Goal: Task Accomplishment & Management: Manage account settings

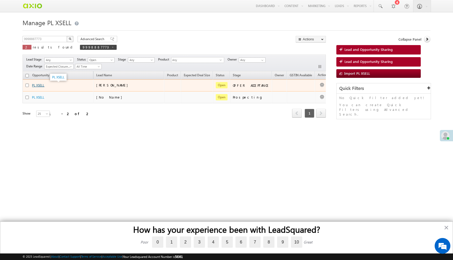
click at [40, 85] on link "PL XSELL" at bounding box center [38, 85] width 12 height 4
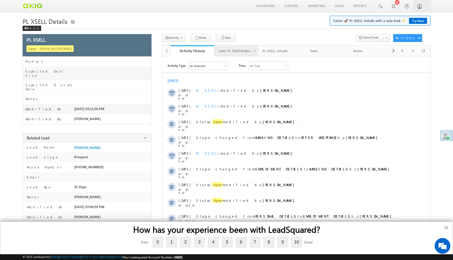
click at [236, 53] on div "Sales PL XSell Redirection" at bounding box center [235, 51] width 35 height 6
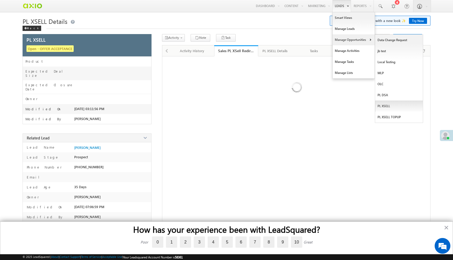
click at [385, 105] on link "PL XSELL" at bounding box center [399, 106] width 48 height 11
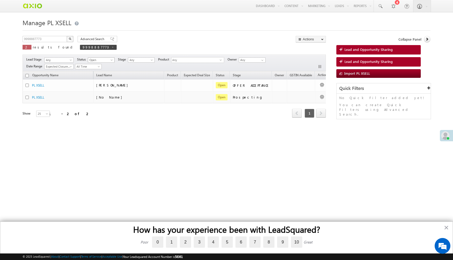
click at [99, 62] on span "Open" at bounding box center [100, 60] width 25 height 5
click at [98, 80] on link "Lost" at bounding box center [102, 81] width 26 height 5
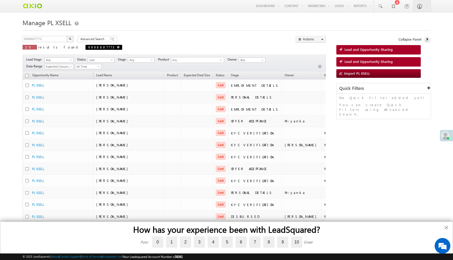
click at [117, 48] on span at bounding box center [118, 47] width 3 height 3
type input "Search PL XSELL"
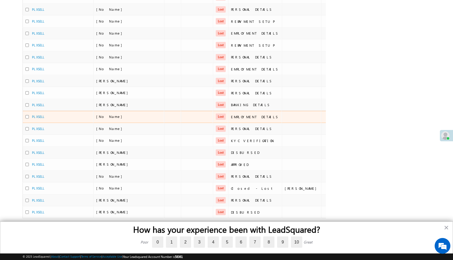
scroll to position [150, 0]
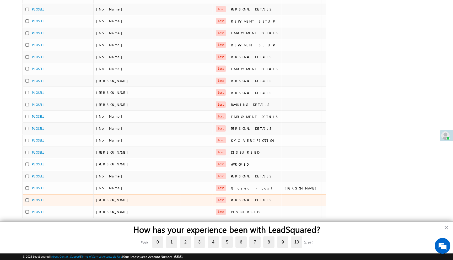
click at [41, 197] on td "PL XSELL" at bounding box center [58, 200] width 71 height 12
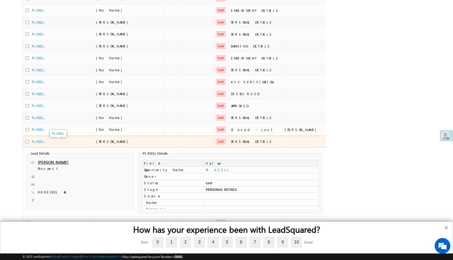
scroll to position [220, 0]
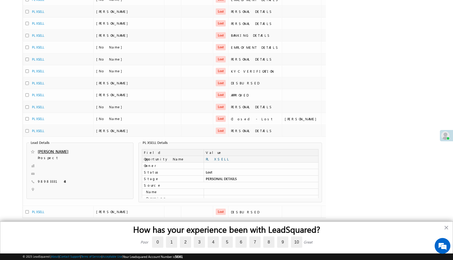
click at [215, 160] on link "PL XSELL" at bounding box center [218, 159] width 24 height 4
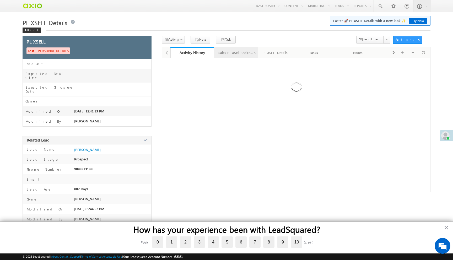
click at [234, 51] on div "Sales PL XSell Redirection" at bounding box center [235, 53] width 35 height 6
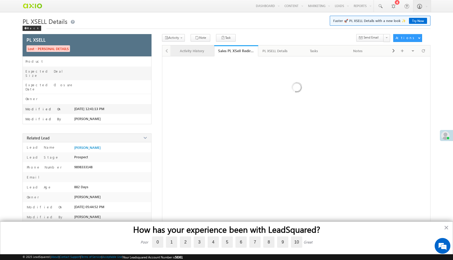
click at [202, 55] on link "Activity History" at bounding box center [192, 50] width 44 height 11
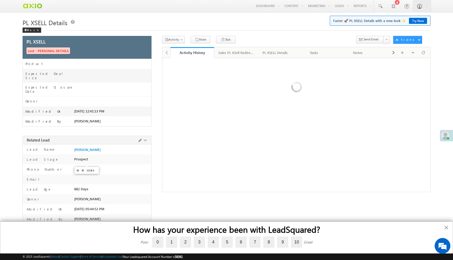
click at [79, 167] on span "9898333148" at bounding box center [83, 169] width 18 height 4
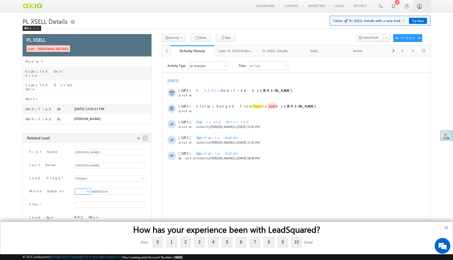
click at [99, 189] on input "9898333148" at bounding box center [109, 192] width 71 height 6
click at [97, 189] on input "9898333148" at bounding box center [109, 192] width 71 height 6
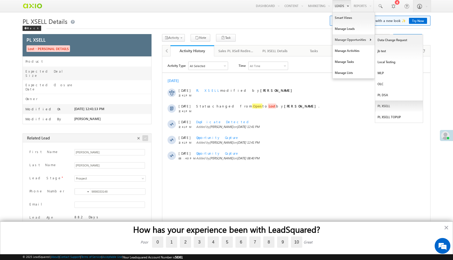
click at [378, 104] on link "PL XSELL" at bounding box center [399, 106] width 48 height 11
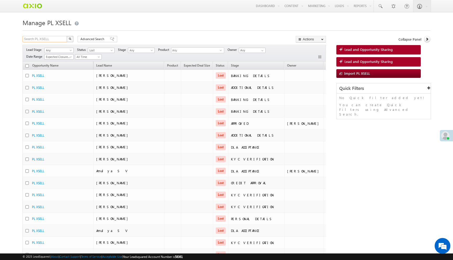
click at [58, 39] on input "Search PL XSELL" at bounding box center [45, 39] width 45 height 6
type input "Search PL XSELL"
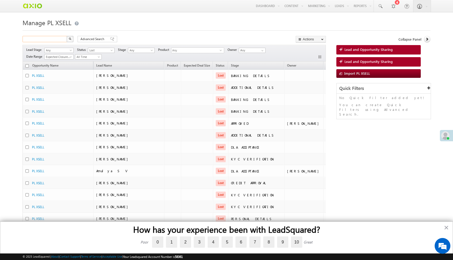
click at [58, 39] on input "text" at bounding box center [45, 39] width 45 height 6
paste input "9998887773"
type input "9998887773"
click at [67, 36] on button "button" at bounding box center [70, 39] width 7 height 6
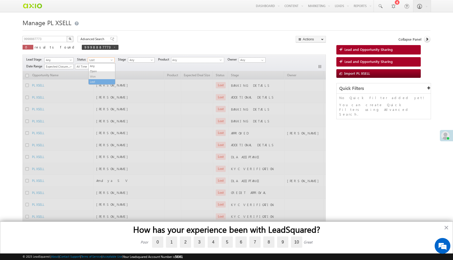
click at [109, 61] on span "Lost" at bounding box center [100, 60] width 25 height 5
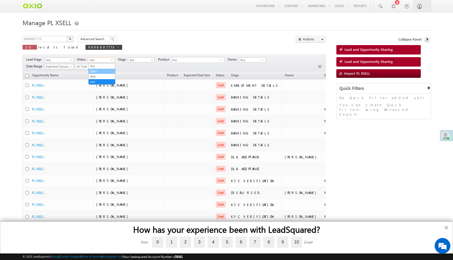
click at [107, 71] on link "Open" at bounding box center [102, 71] width 26 height 5
